Goal: Task Accomplishment & Management: Use online tool/utility

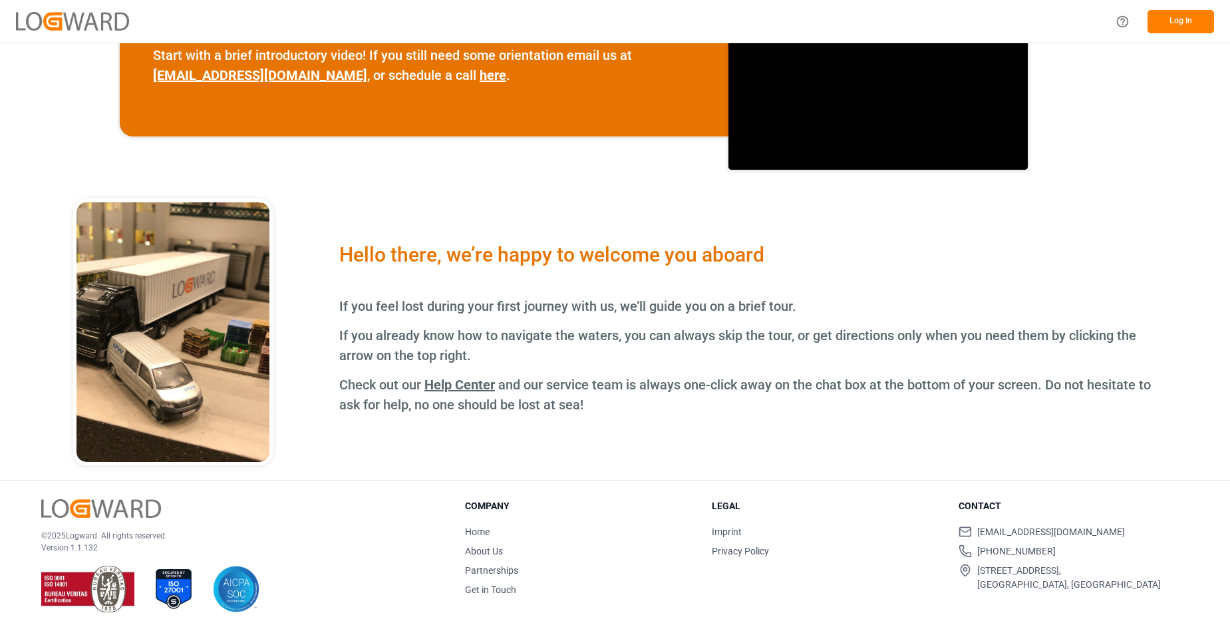
scroll to position [13, 0]
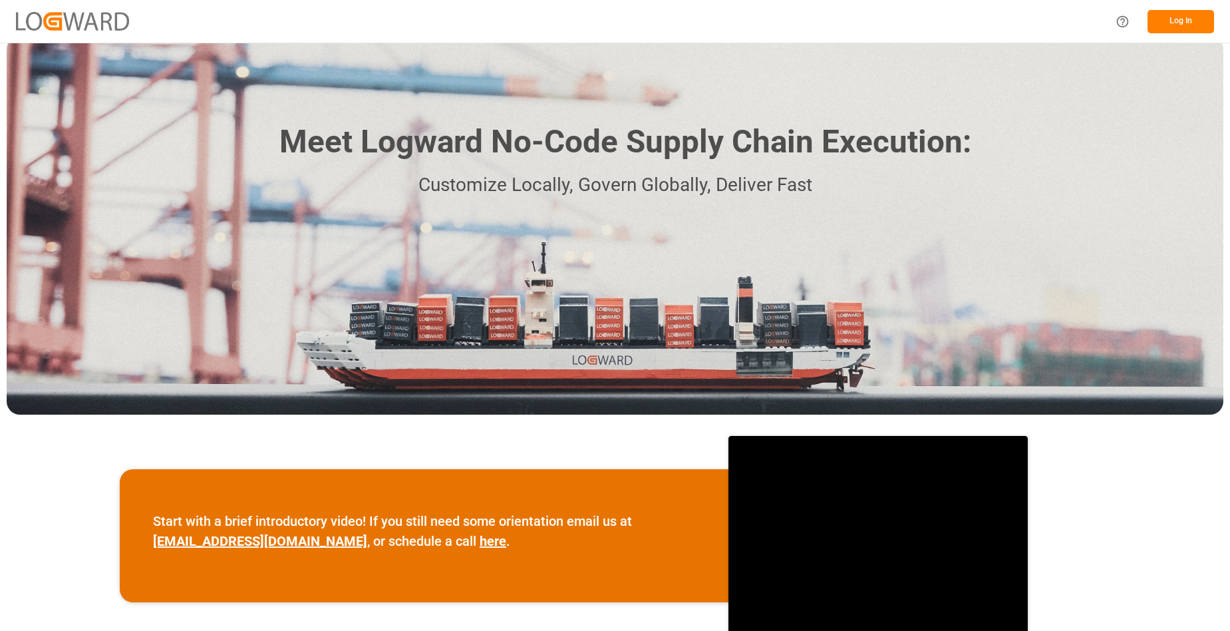
click at [1185, 17] on button "Log In" at bounding box center [1181, 21] width 67 height 23
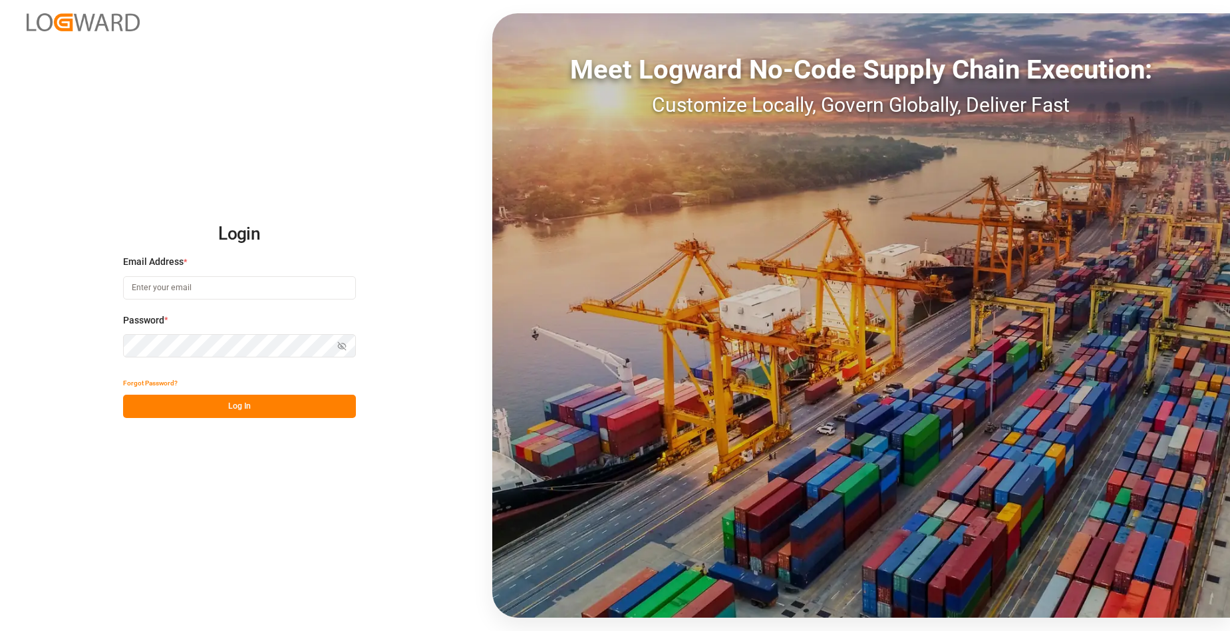
type input "[EMAIL_ADDRESS][DOMAIN_NAME]"
click at [220, 400] on button "Log In" at bounding box center [239, 406] width 233 height 23
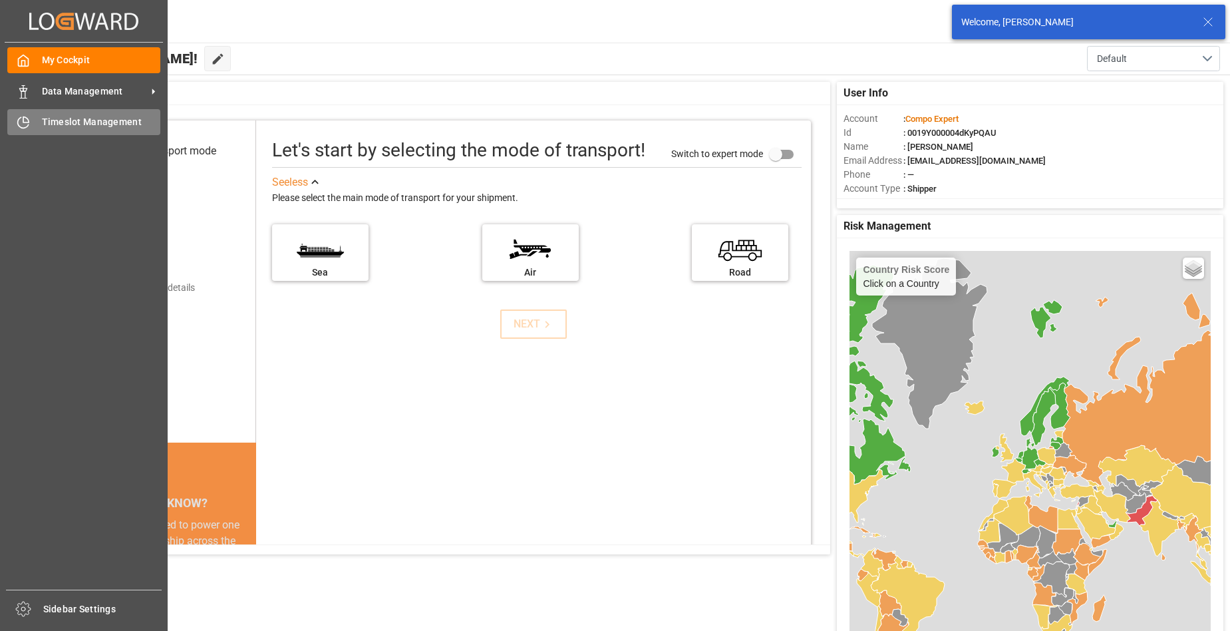
click at [98, 121] on span "Timeslot Management" at bounding box center [101, 122] width 119 height 14
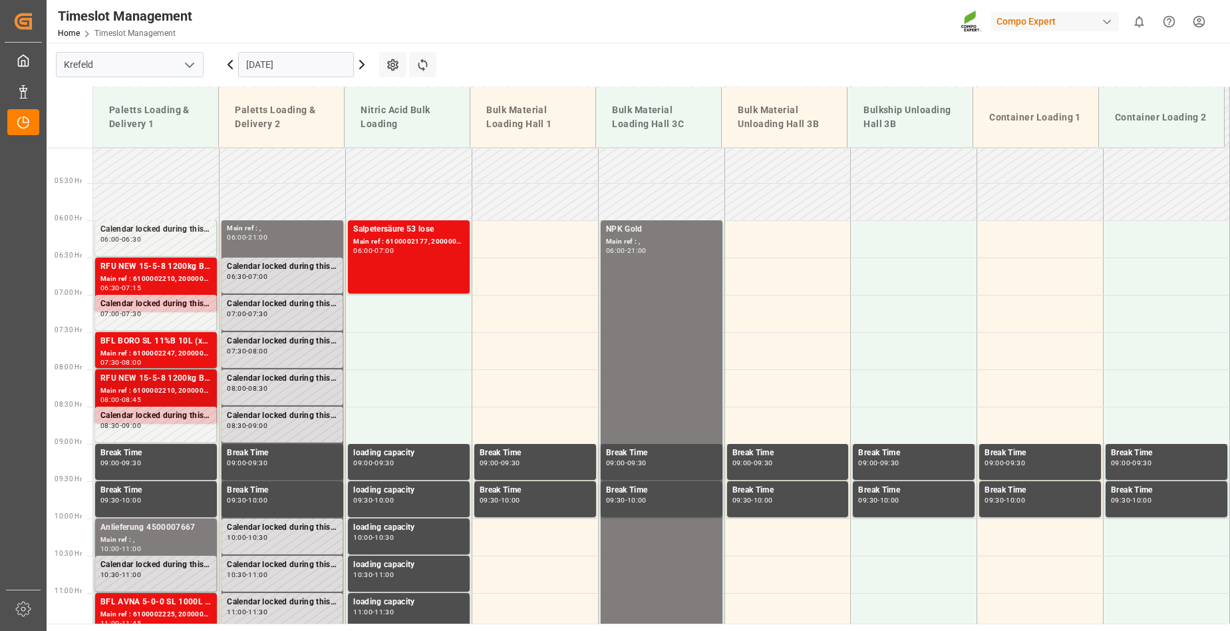
scroll to position [370, 0]
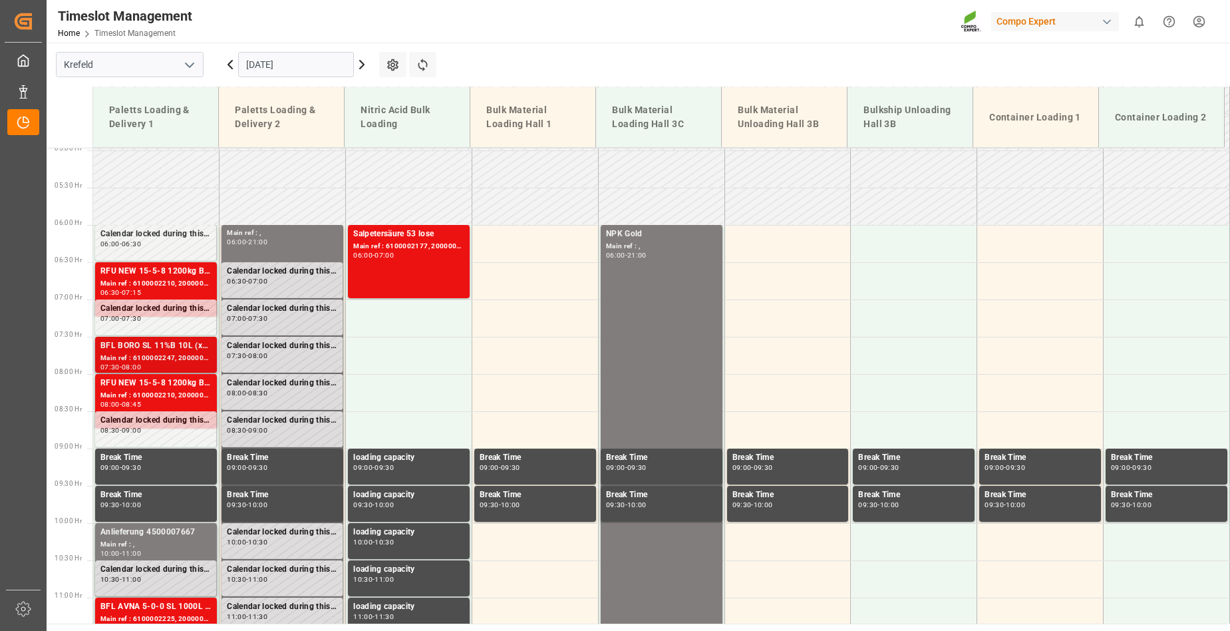
click at [142, 347] on div "BFL BORO SL 11%B 10L (x60) DE,EN (2024)BT FAIR 25-5-8 35%UH 3M 25kg (x40) INT" at bounding box center [155, 345] width 111 height 13
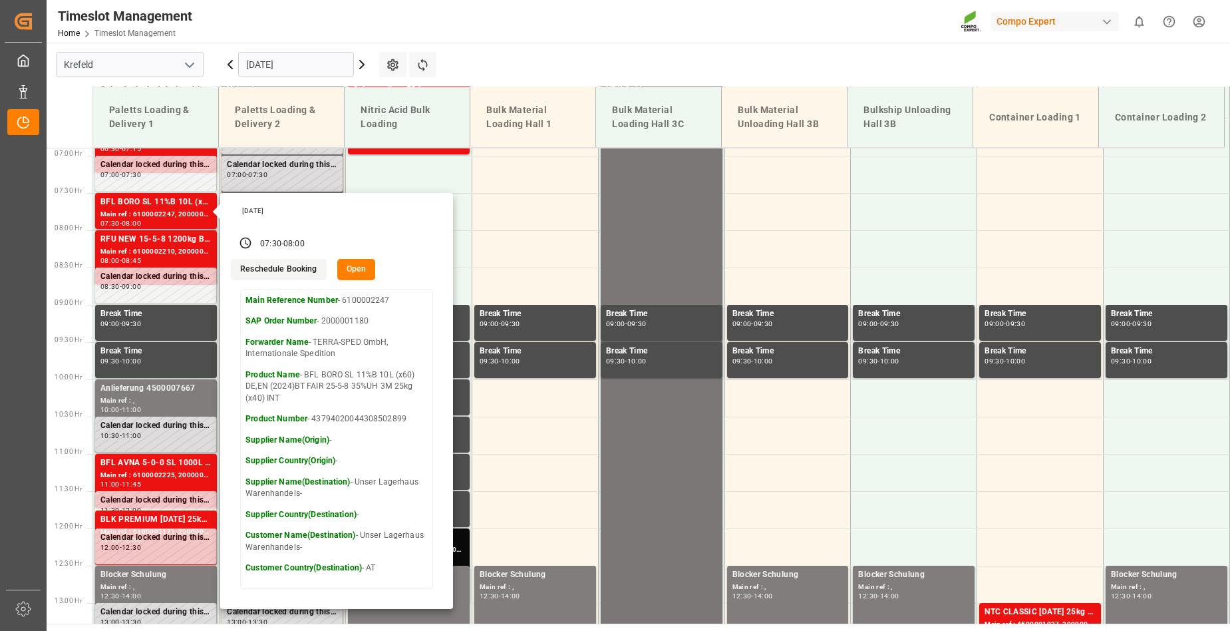
scroll to position [569, 0]
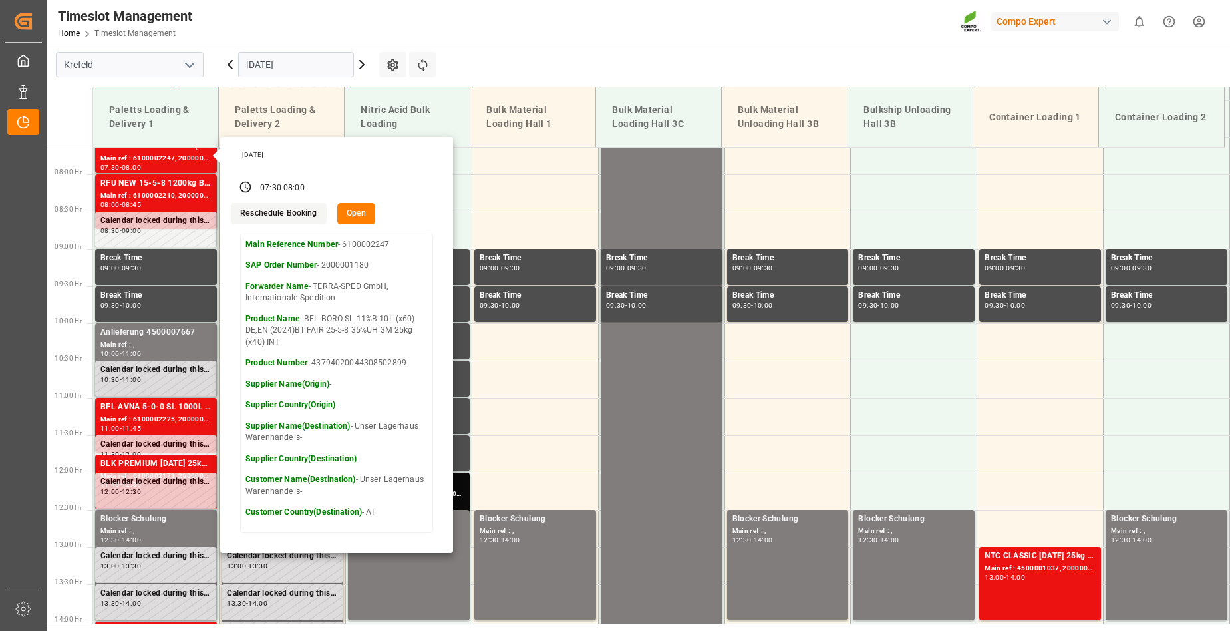
click at [534, 66] on main "[GEOGRAPHIC_DATA] [DATE] Settings Refresh Time Slots Paletts Loading & Delivery…" at bounding box center [637, 333] width 1181 height 581
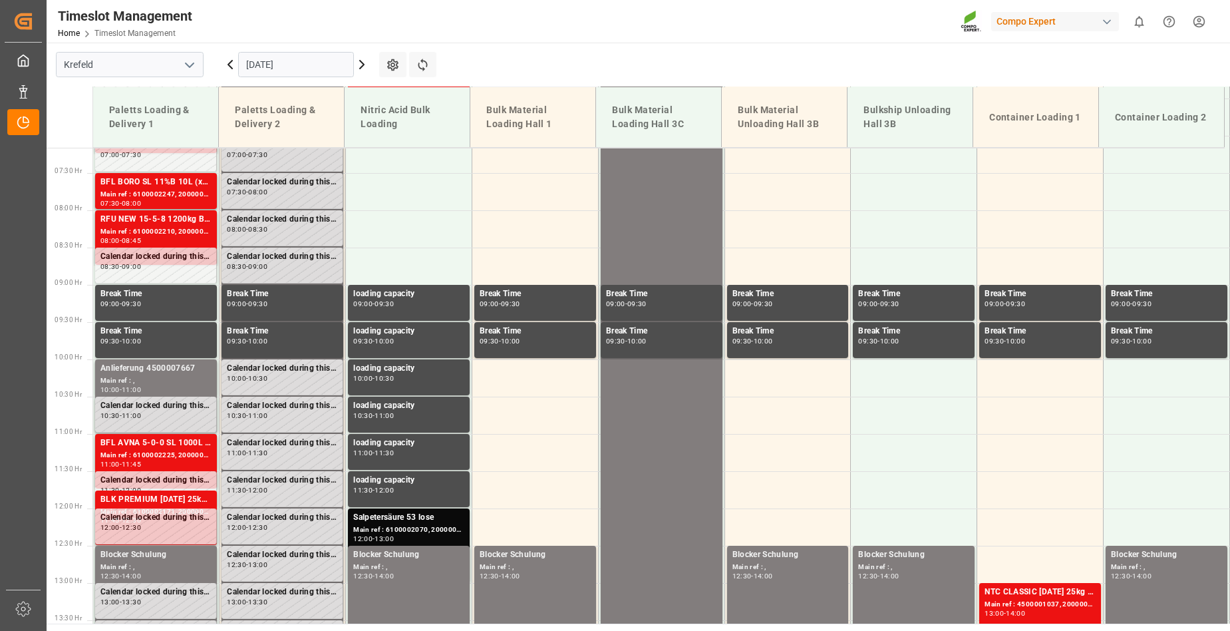
scroll to position [503, 0]
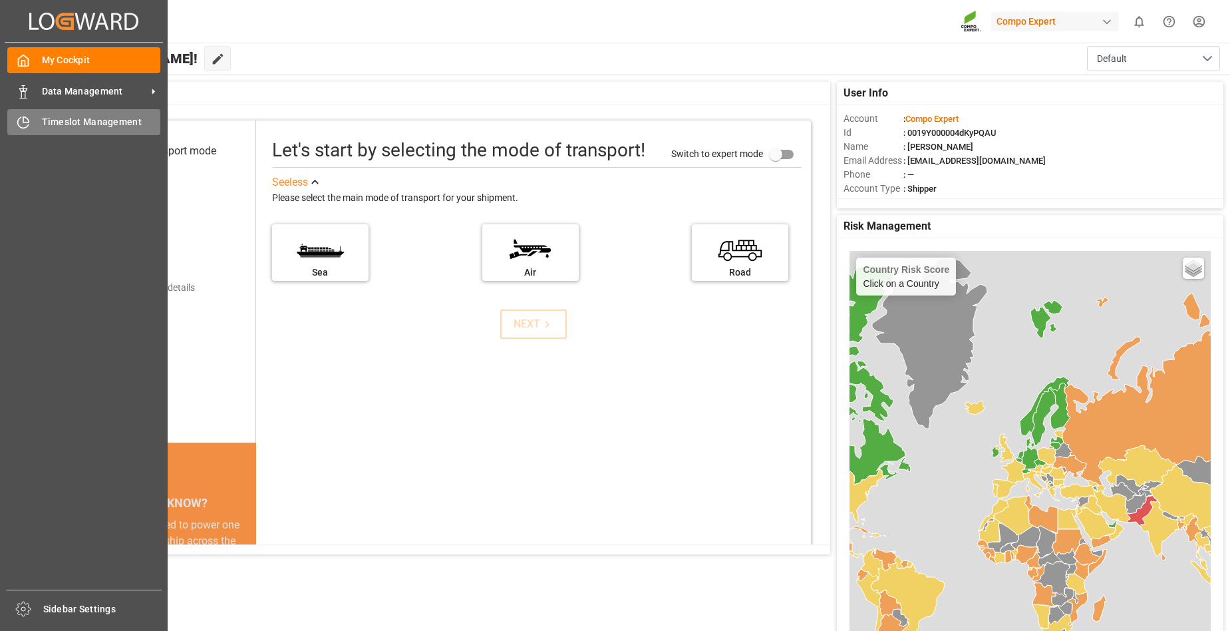
click at [65, 121] on span "Timeslot Management" at bounding box center [101, 122] width 119 height 14
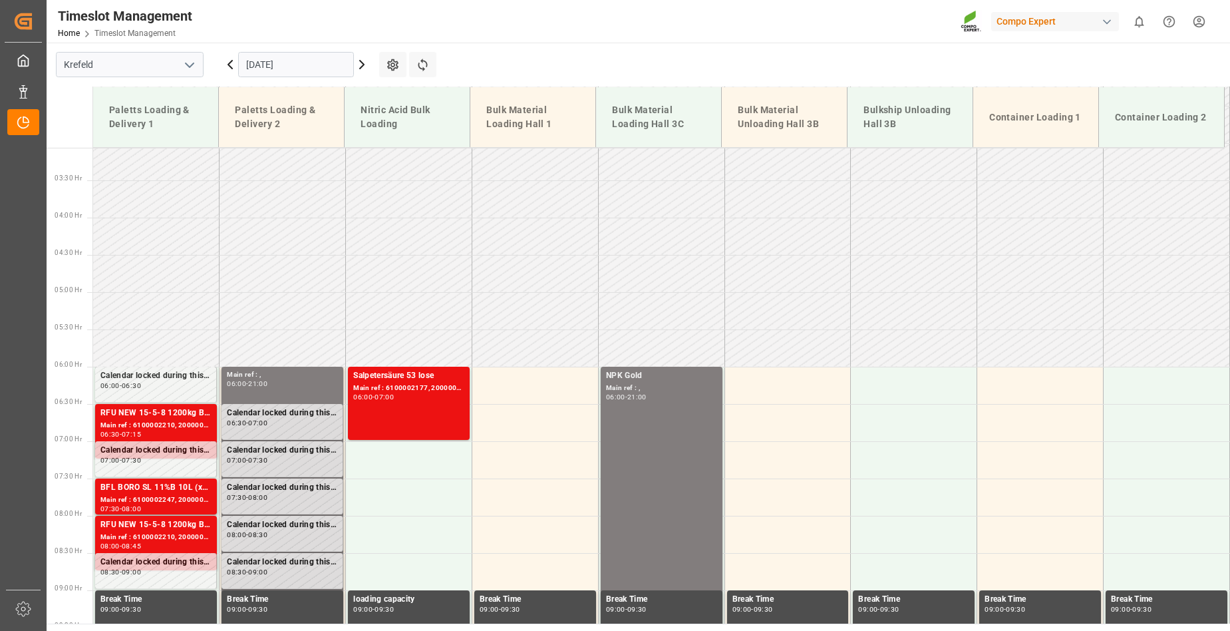
scroll to position [303, 0]
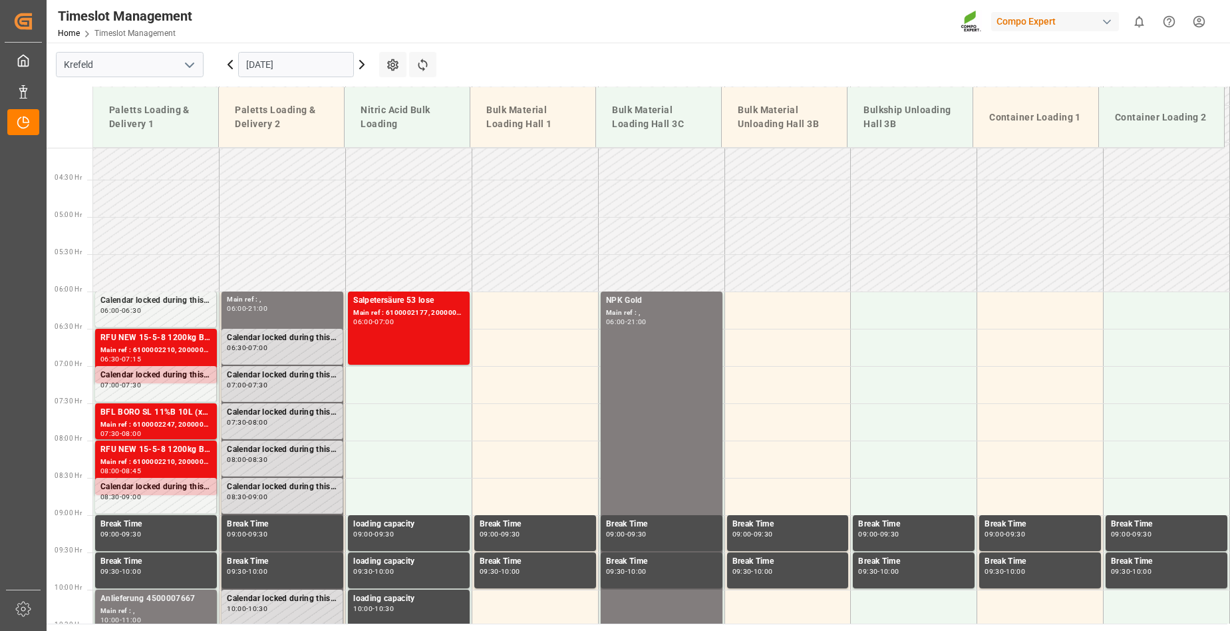
click at [364, 67] on icon at bounding box center [362, 65] width 16 height 16
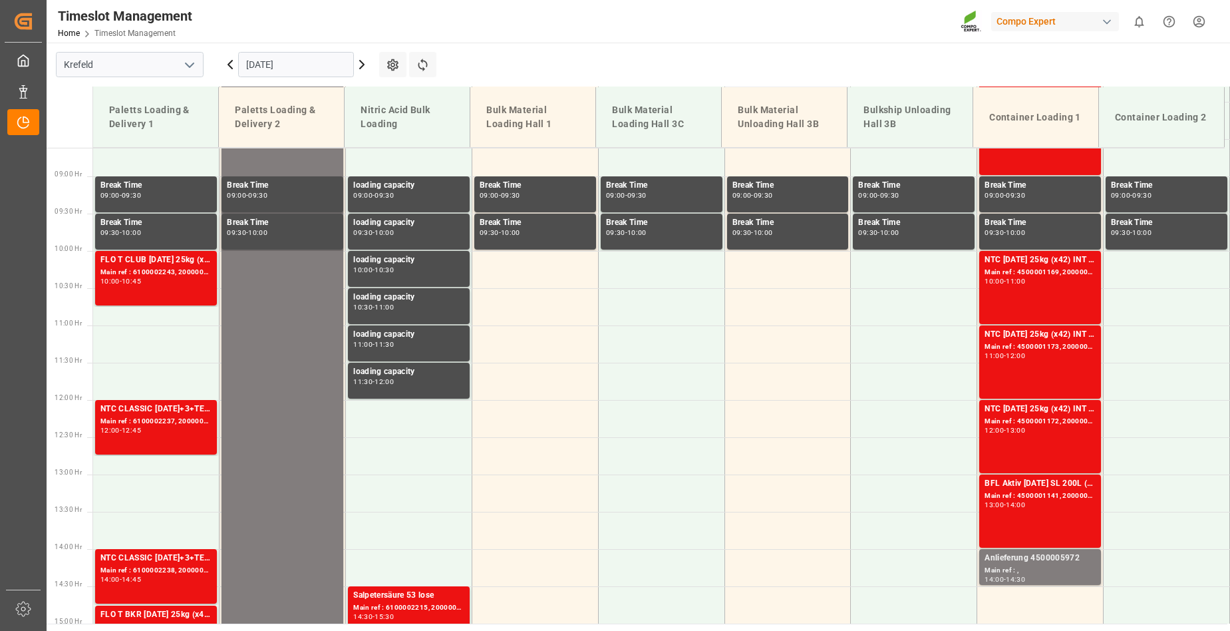
scroll to position [636, 0]
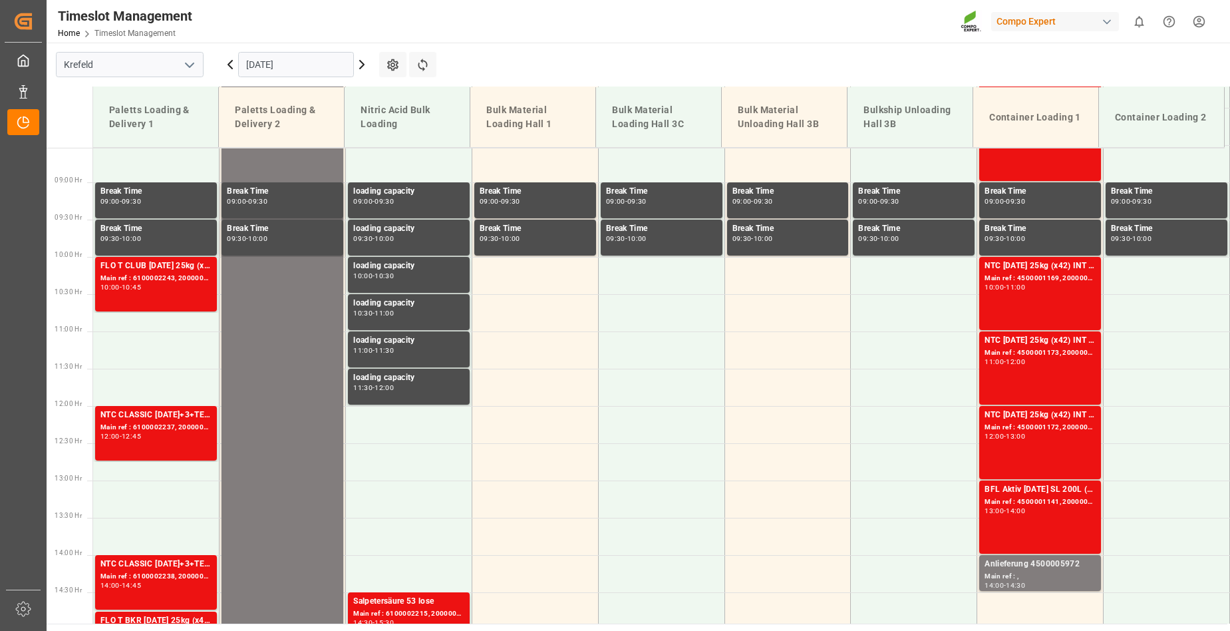
click at [361, 62] on icon at bounding box center [362, 65] width 4 height 8
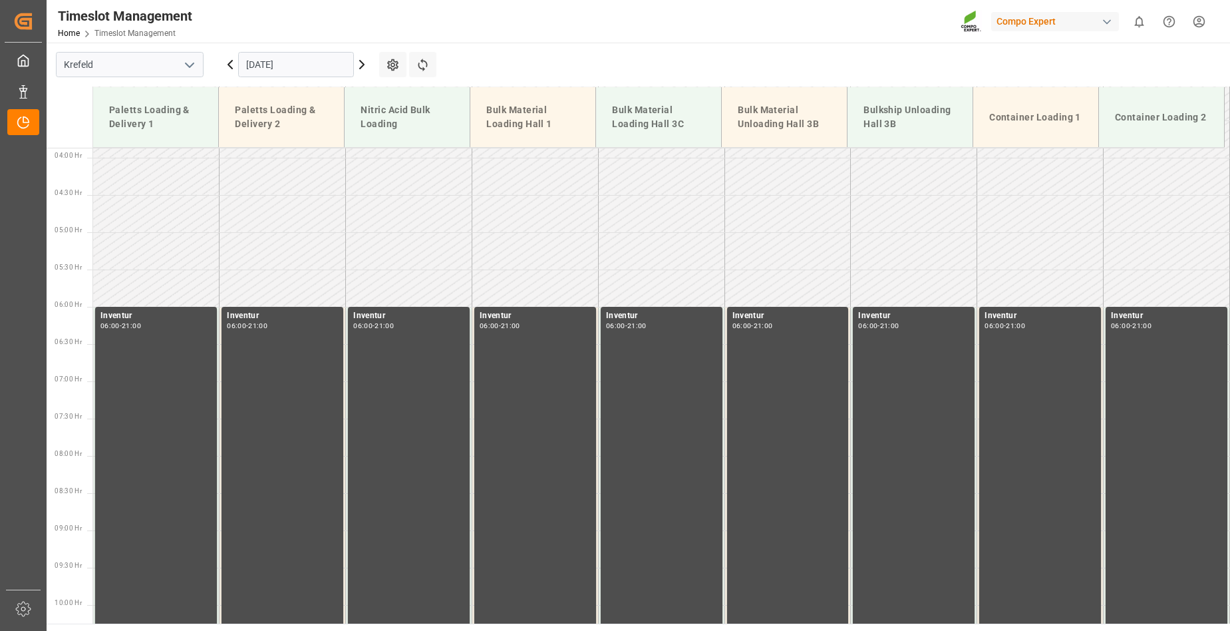
scroll to position [303, 0]
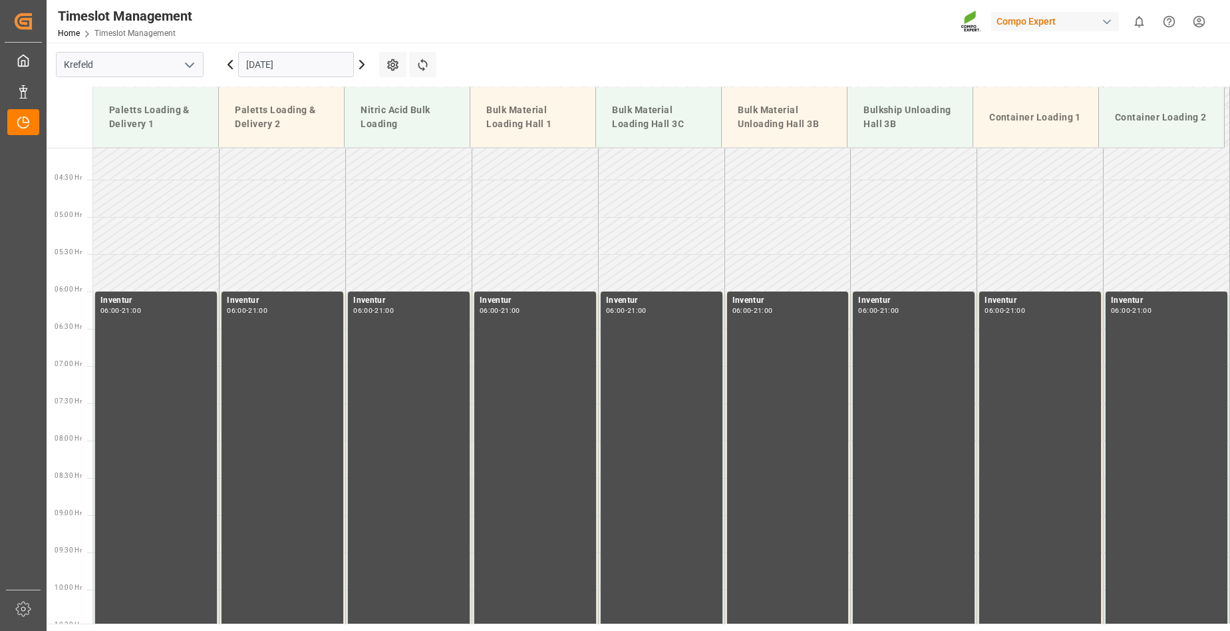
click at [230, 65] on icon at bounding box center [230, 65] width 16 height 16
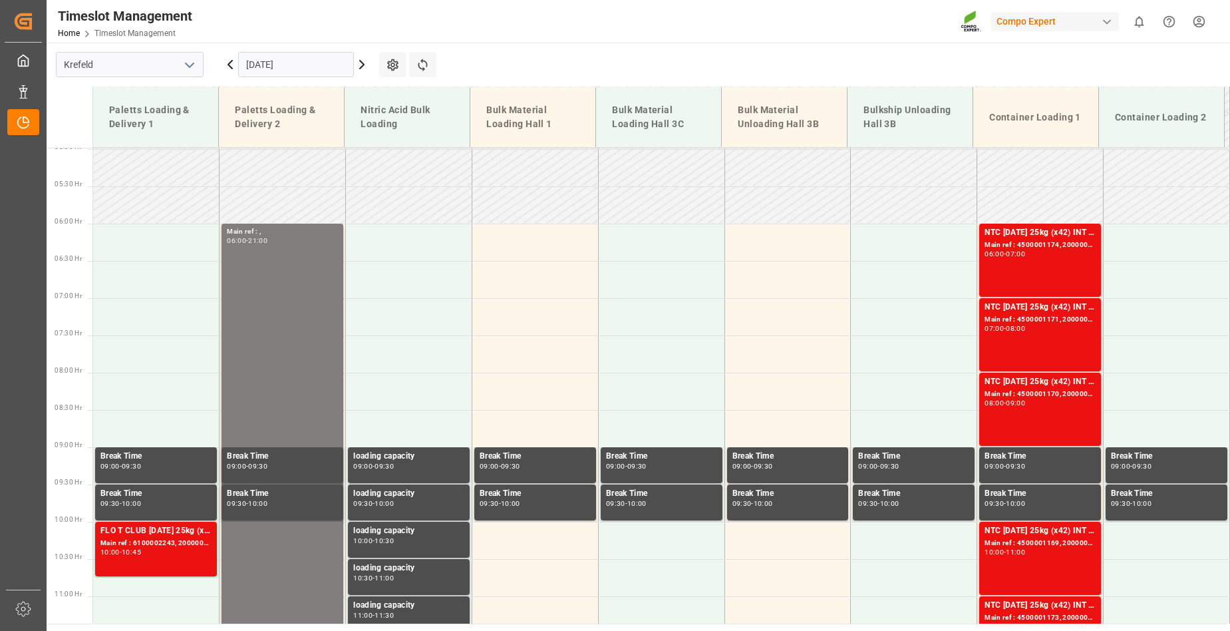
scroll to position [370, 0]
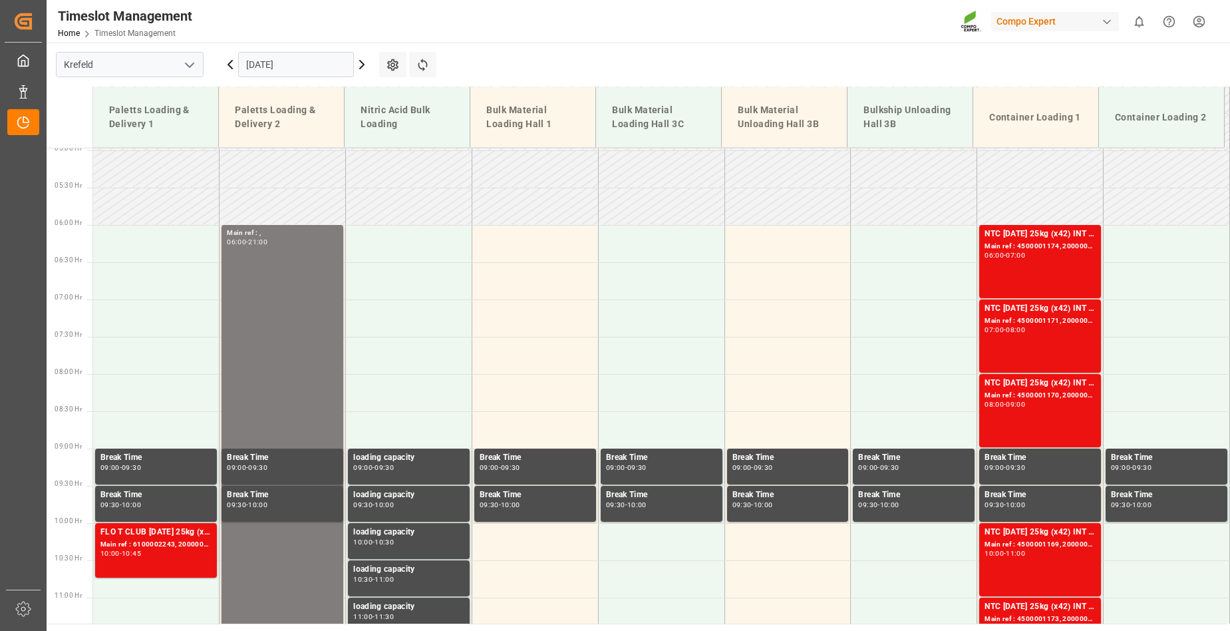
click at [230, 65] on icon at bounding box center [230, 65] width 4 height 8
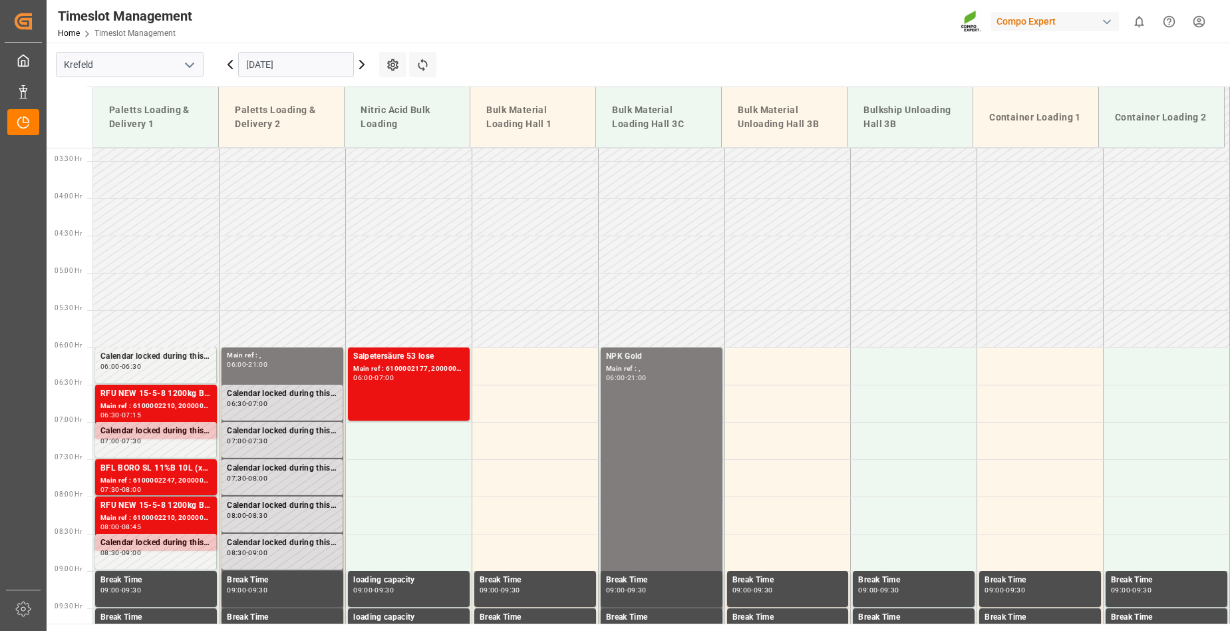
scroll to position [303, 0]
